Goal: Find contact information: Find contact information

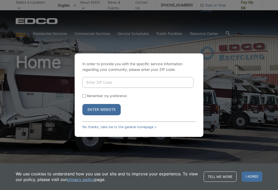
click at [187, 106] on form "Remember my preference Enter Website" at bounding box center [138, 96] width 113 height 38
click at [251, 178] on span "I agree" at bounding box center [251, 177] width 21 height 10
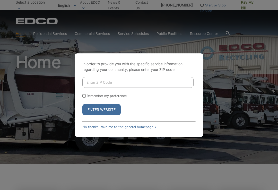
click at [54, 32] on div "In order to provide you with the specific service information regarding your co…" at bounding box center [139, 95] width 278 height 190
click at [100, 87] on input "Enter ZIP Code" at bounding box center [137, 82] width 111 height 11
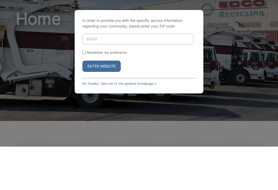
type input "92021"
click at [118, 104] on button "Enter Website" at bounding box center [101, 109] width 38 height 11
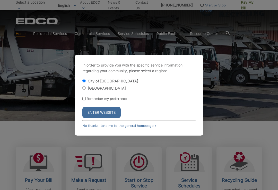
click at [139, 128] on link "No thanks, take me to the general homepage >" at bounding box center [119, 126] width 74 height 4
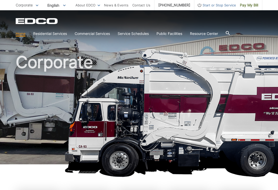
click at [0, 0] on link "Curbside Pickup" at bounding box center [0, 0] width 0 height 0
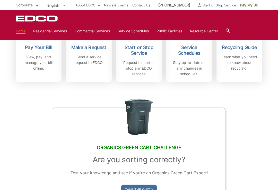
scroll to position [175, 0]
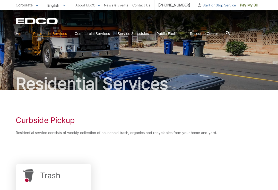
click at [229, 35] on icon at bounding box center [227, 33] width 4 height 4
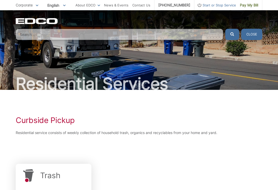
click at [29, 34] on input "Search" at bounding box center [119, 34] width 207 height 11
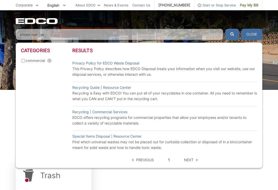
type input "phone number"
click at [232, 34] on button "submit" at bounding box center [232, 34] width 14 height 11
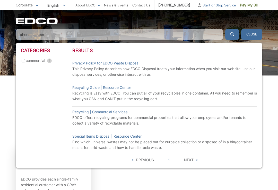
scroll to position [14, 0]
click at [196, 158] on span at bounding box center [197, 160] width 2 height 6
click at [189, 161] on span "Next" at bounding box center [189, 160] width 10 height 6
click at [141, 156] on div "Results Privacy Policy for EDCO Waste Disposal This Privacy Policy describes ho…" at bounding box center [164, 105] width 184 height 115
click at [140, 159] on span "Previous" at bounding box center [145, 160] width 18 height 6
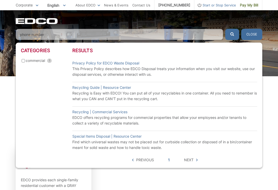
click at [147, 160] on span "Previous" at bounding box center [145, 160] width 18 height 6
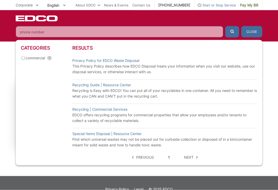
scroll to position [0, 0]
